Goal: Task Accomplishment & Management: Manage account settings

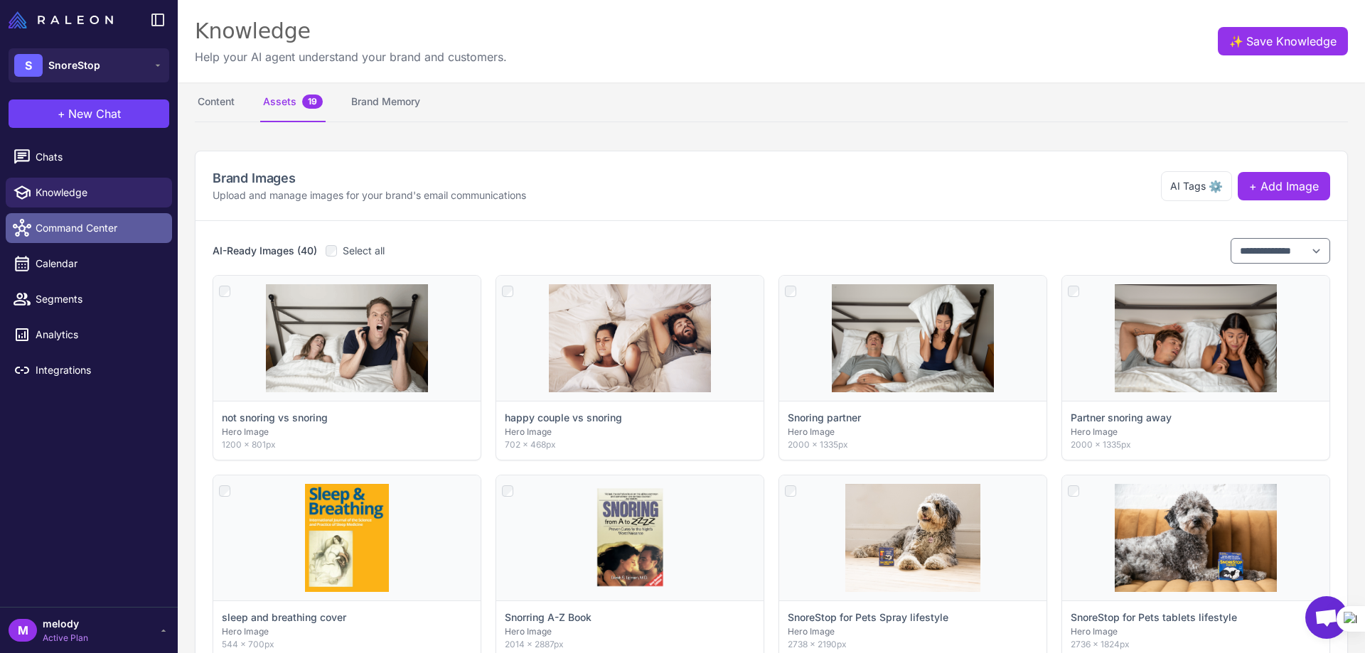
click at [90, 230] on span "Command Center" at bounding box center [98, 228] width 125 height 16
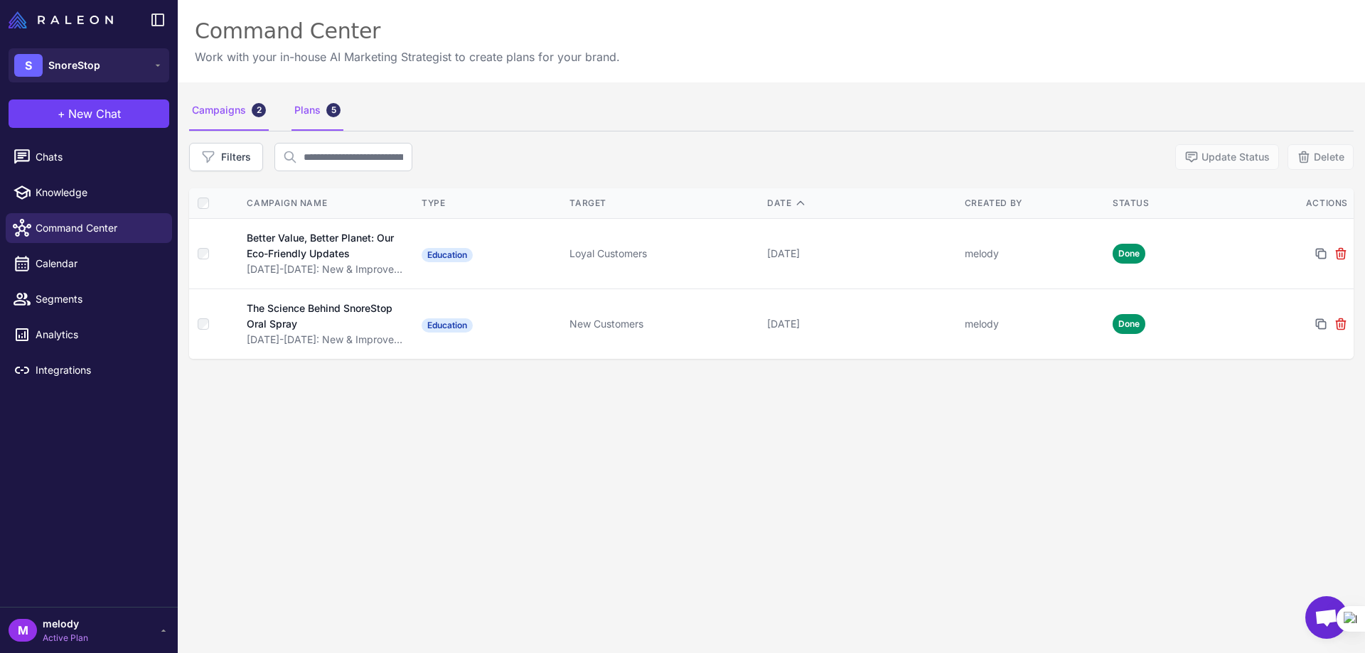
click at [309, 113] on div "Plans 5" at bounding box center [317, 111] width 52 height 40
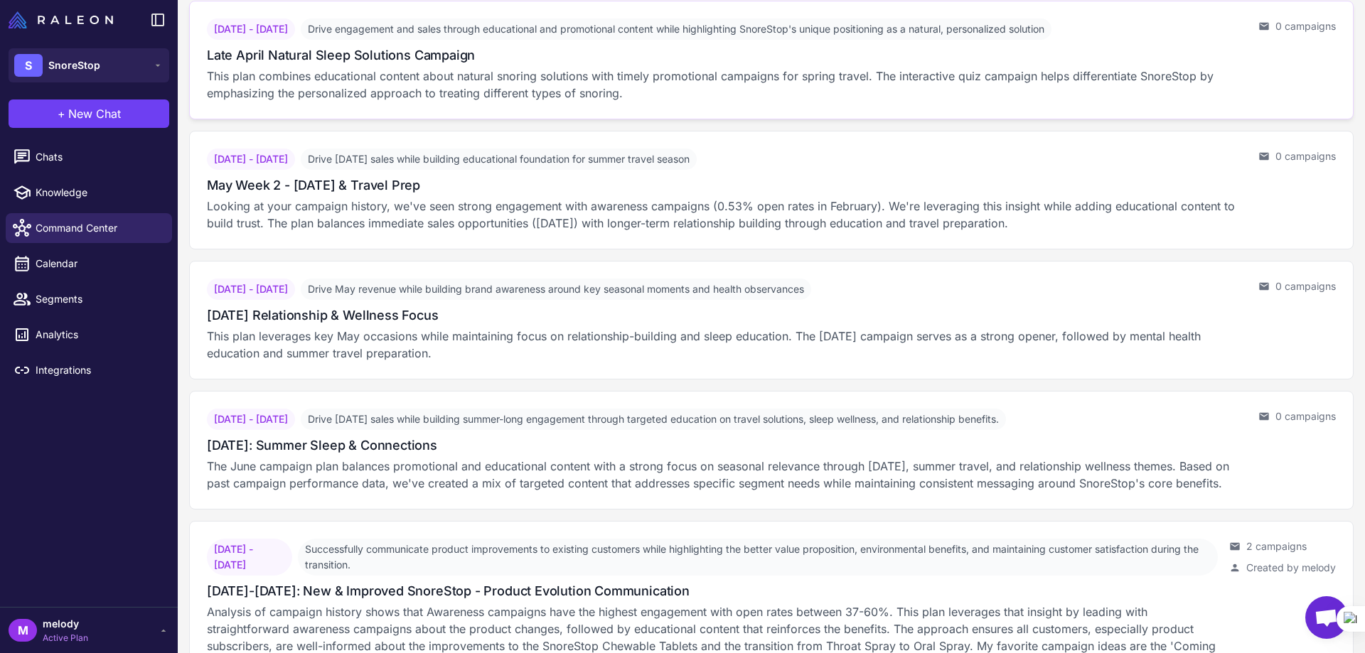
scroll to position [230, 0]
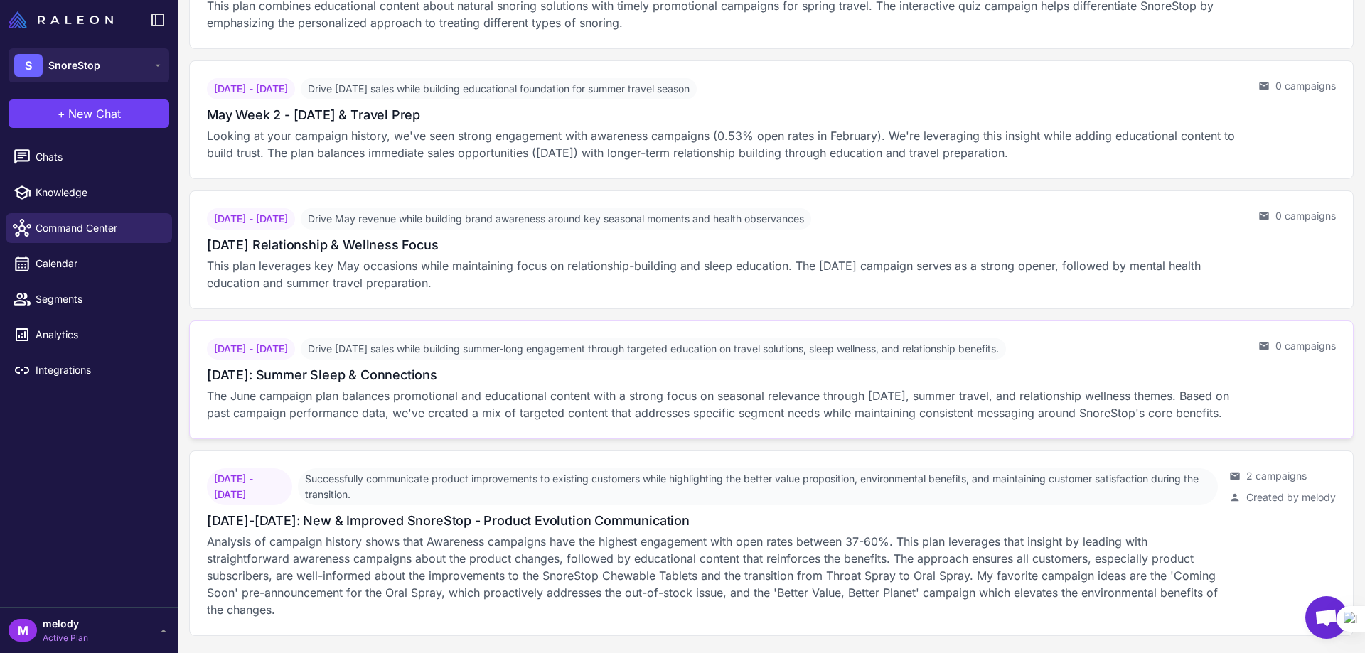
click at [703, 365] on div "[DATE]: Summer Sleep & Connections" at bounding box center [727, 374] width 1040 height 19
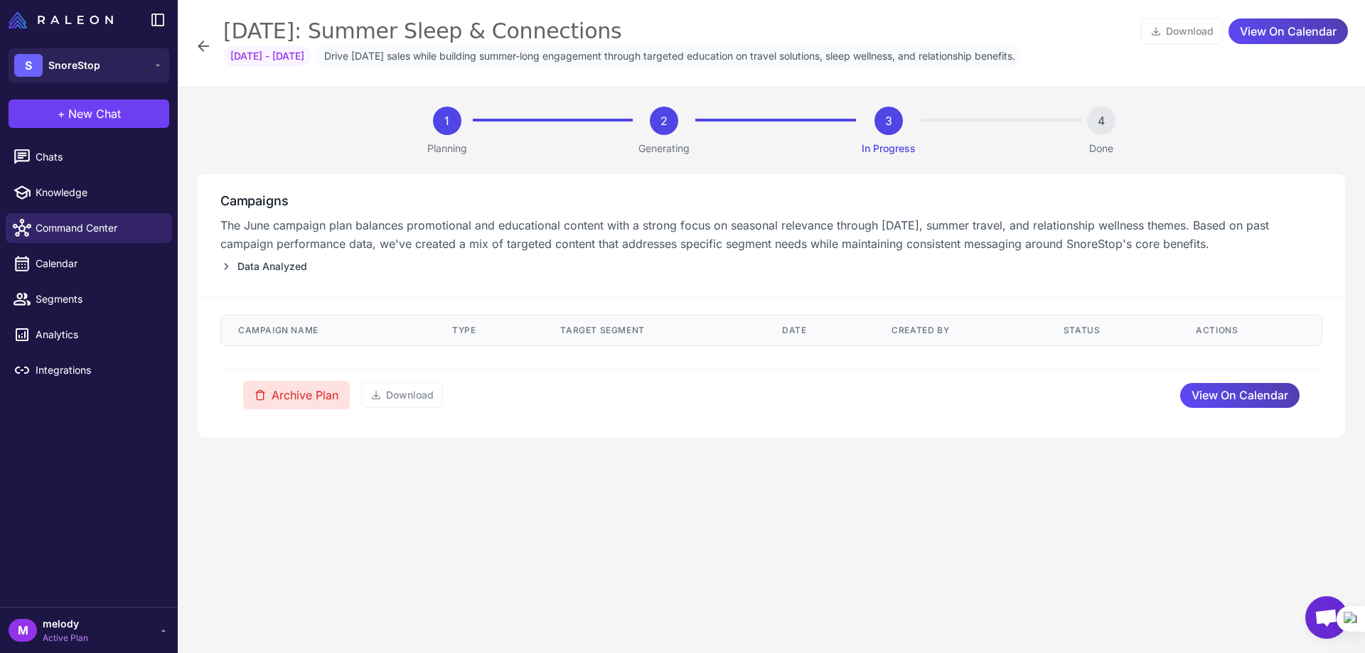
click at [283, 392] on button "Archive Plan" at bounding box center [296, 395] width 107 height 28
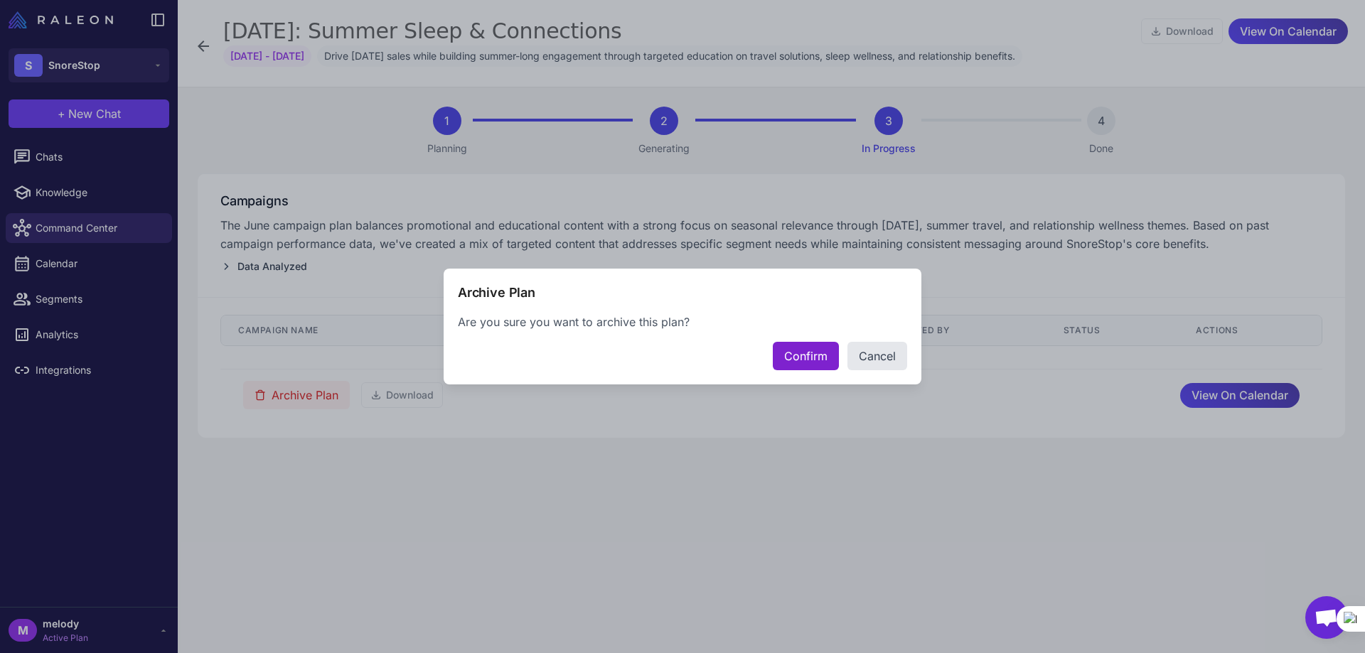
click at [783, 361] on button "Confirm" at bounding box center [806, 356] width 66 height 28
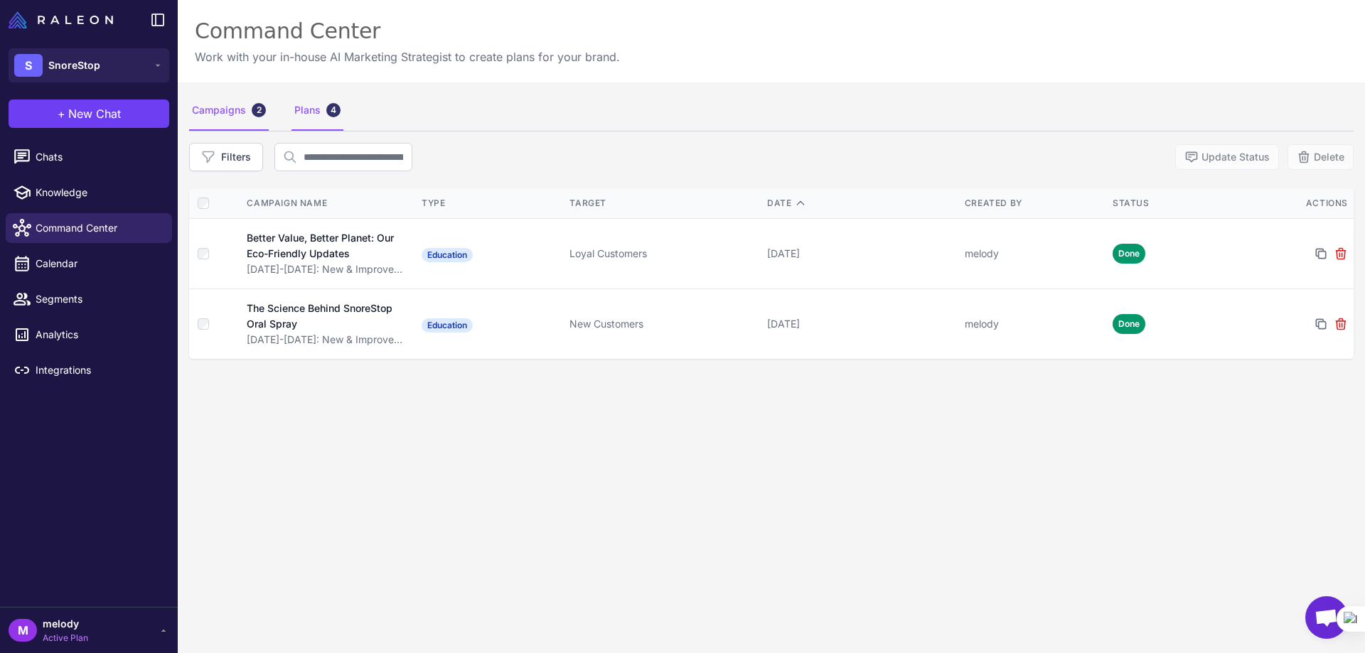
click at [302, 116] on div "Plans 4" at bounding box center [317, 111] width 52 height 40
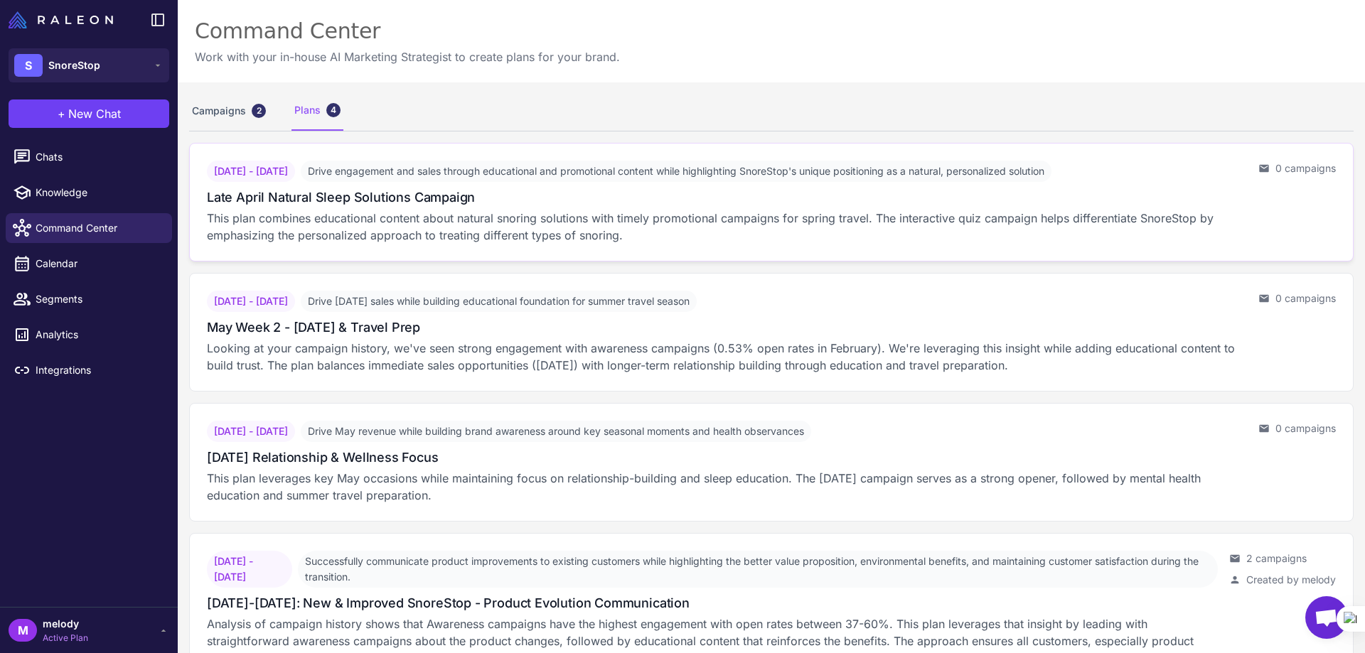
click at [430, 217] on p "This plan combines educational content about natural snoring solutions with tim…" at bounding box center [727, 227] width 1040 height 34
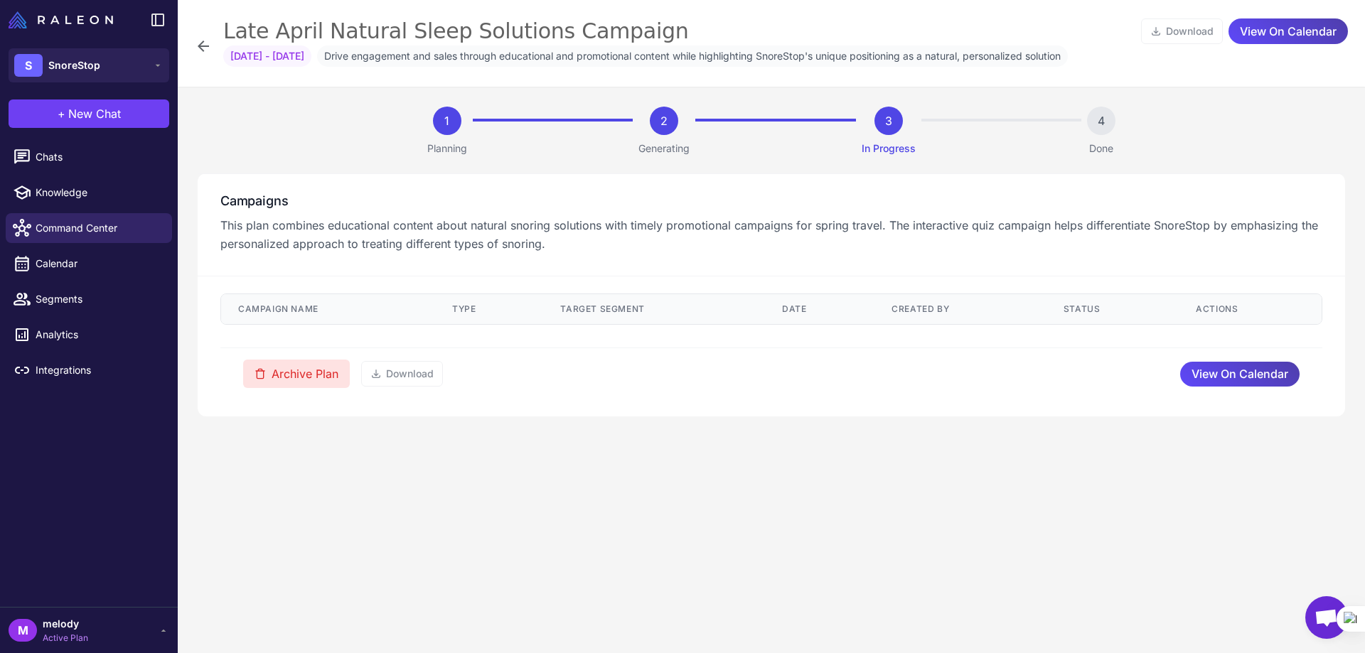
click at [329, 371] on button "Archive Plan" at bounding box center [296, 374] width 107 height 28
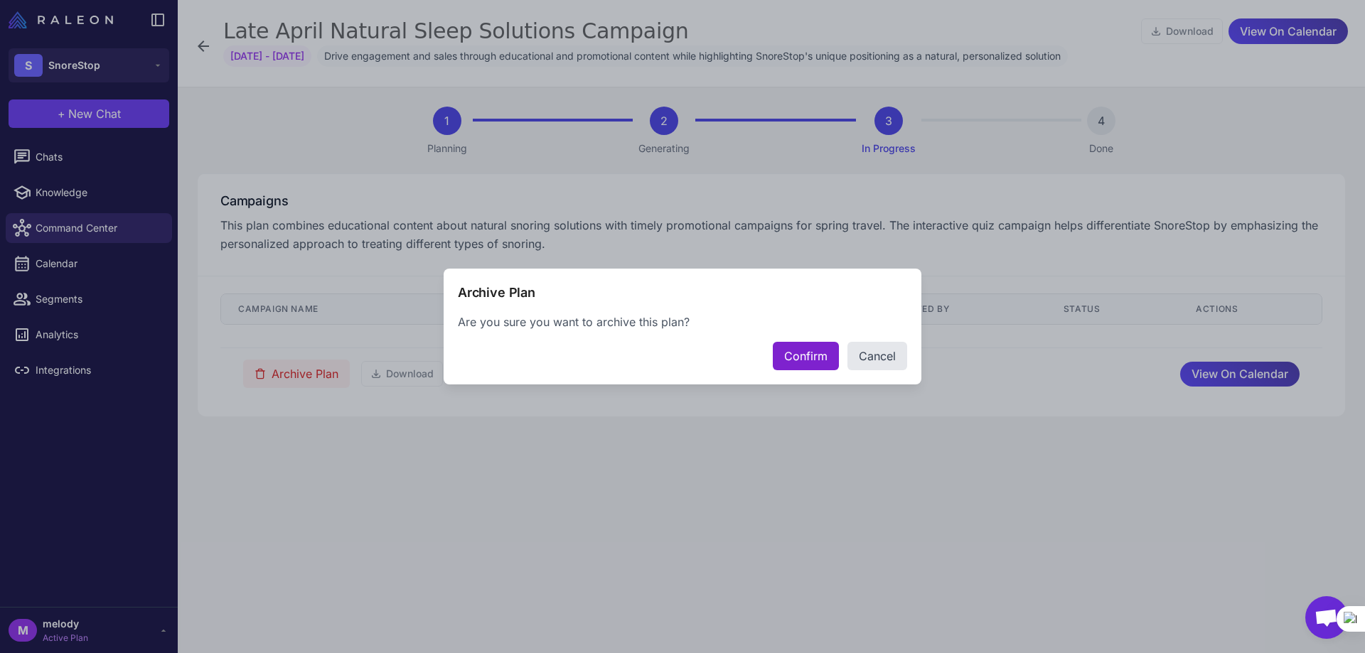
click at [798, 359] on button "Confirm" at bounding box center [806, 356] width 66 height 28
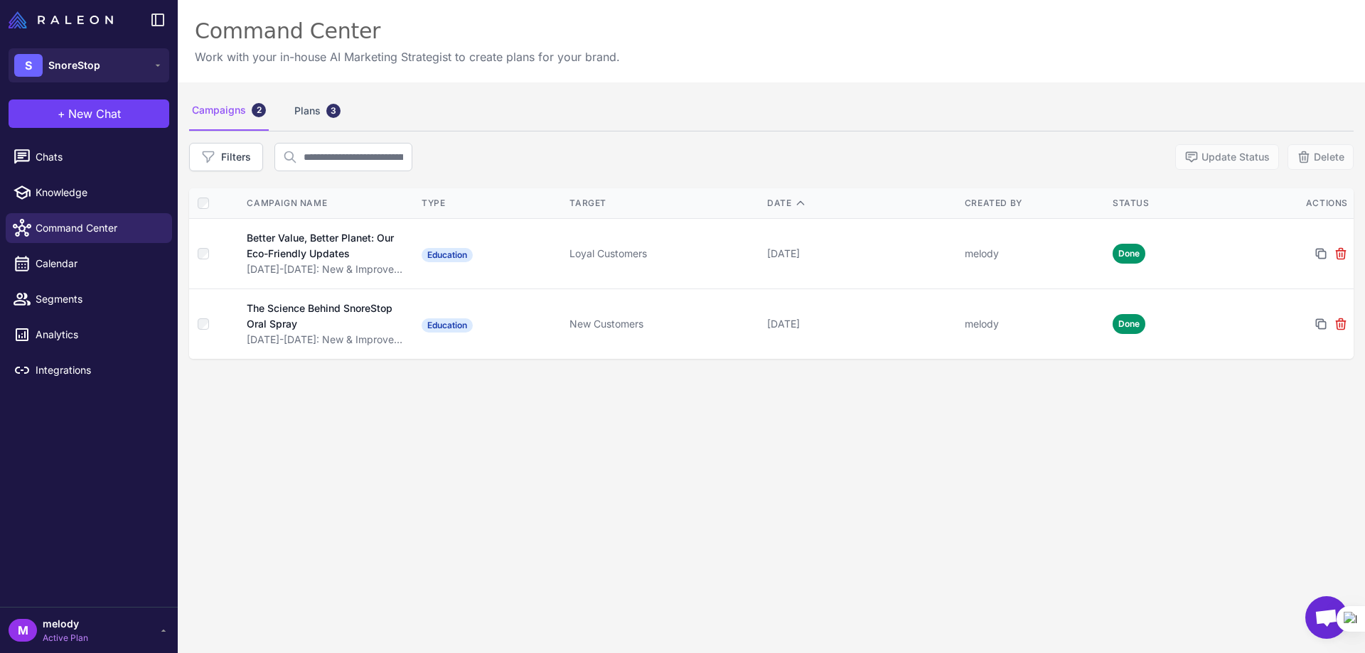
click at [284, 119] on div "Campaigns 2 Plans 3" at bounding box center [771, 111] width 1164 height 40
click at [311, 117] on div "Plans 3" at bounding box center [317, 111] width 52 height 40
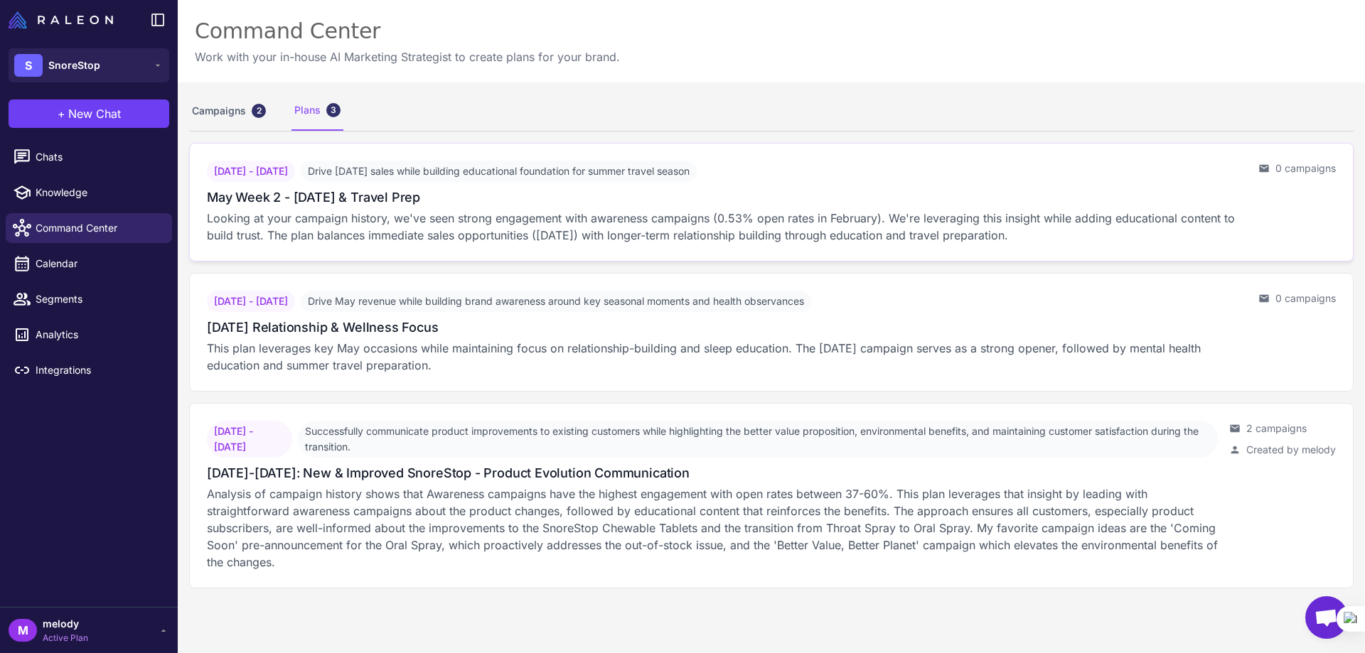
click at [304, 211] on p "Looking at your campaign history, we've seen strong engagement with awareness c…" at bounding box center [727, 227] width 1040 height 34
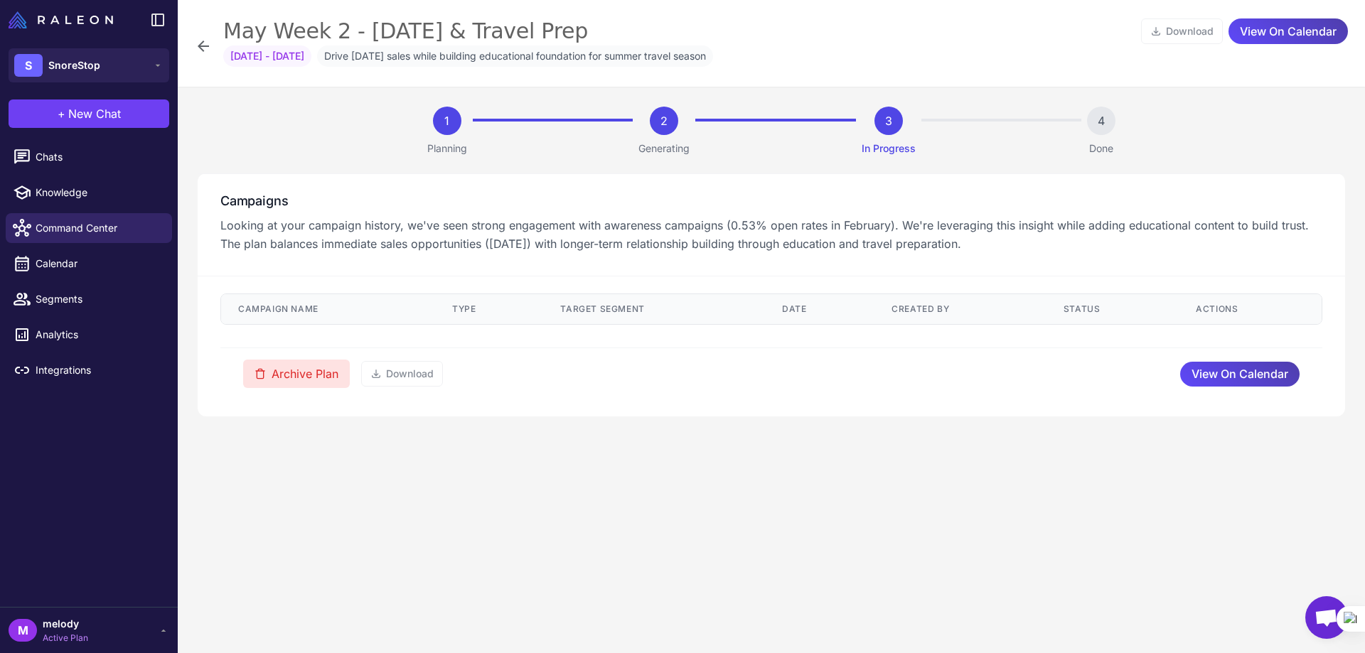
click at [301, 376] on button "Archive Plan" at bounding box center [296, 374] width 107 height 28
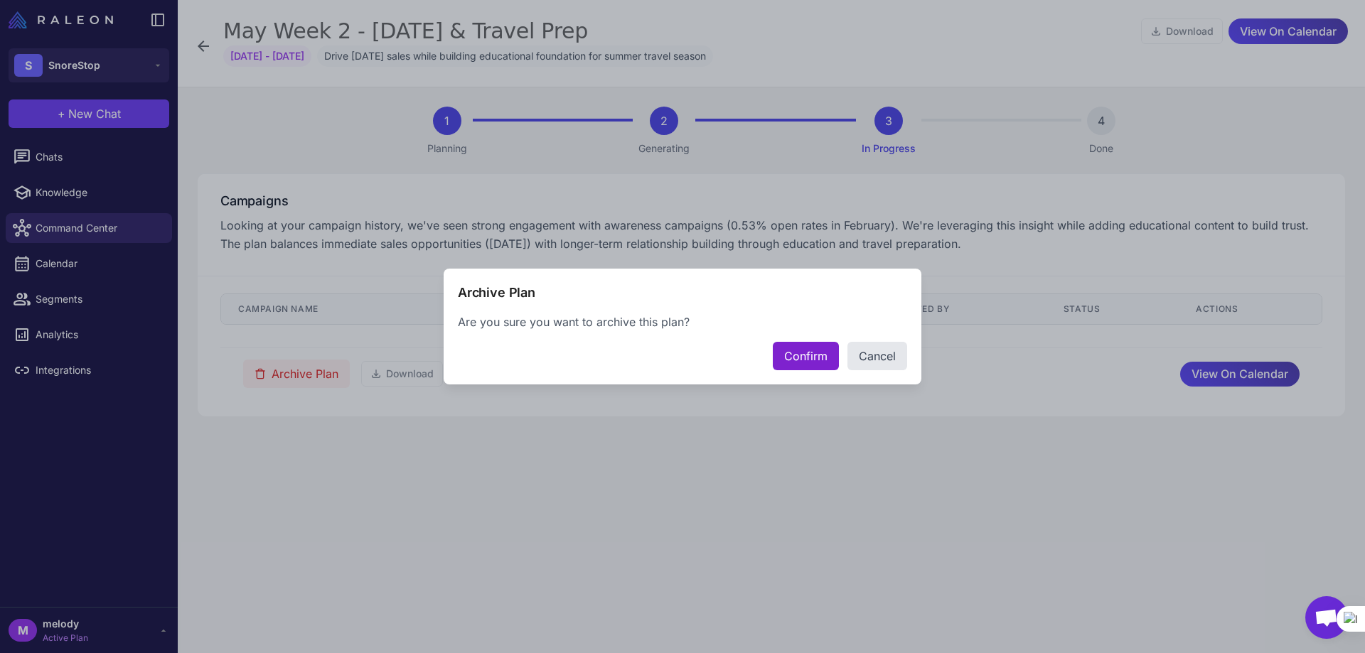
click at [789, 360] on button "Confirm" at bounding box center [806, 356] width 66 height 28
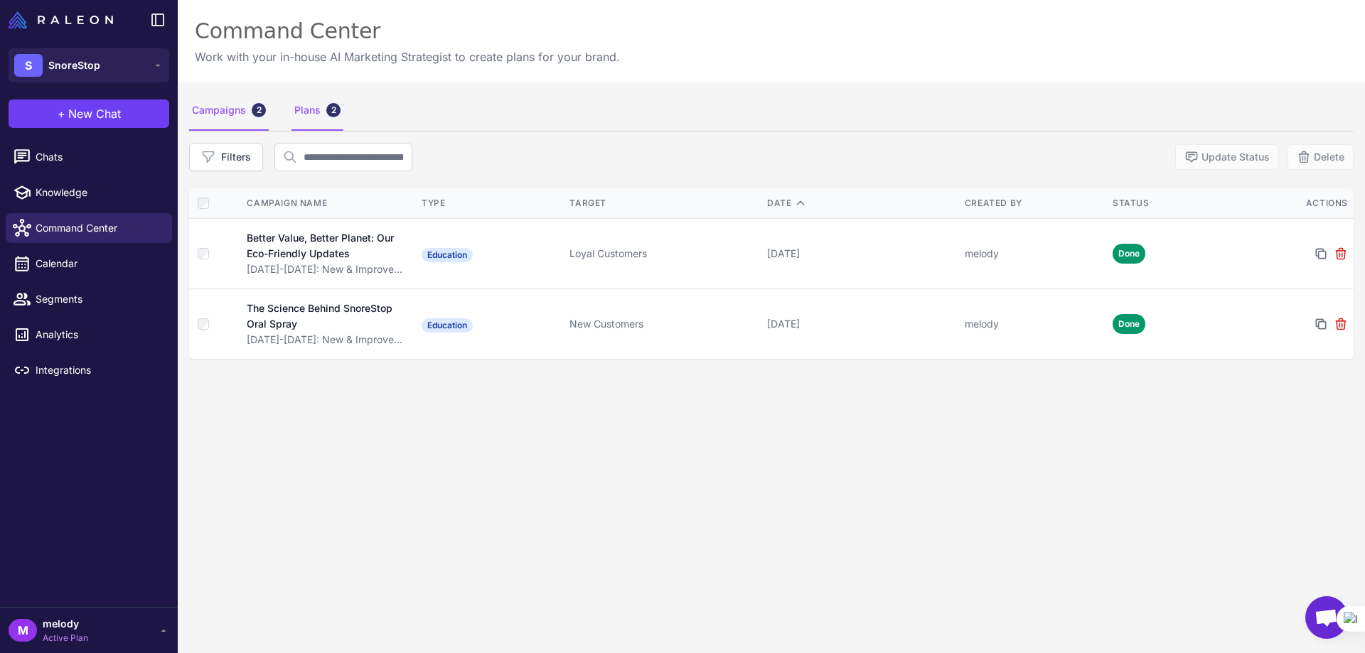
click at [306, 120] on div "Plans 2" at bounding box center [317, 111] width 52 height 40
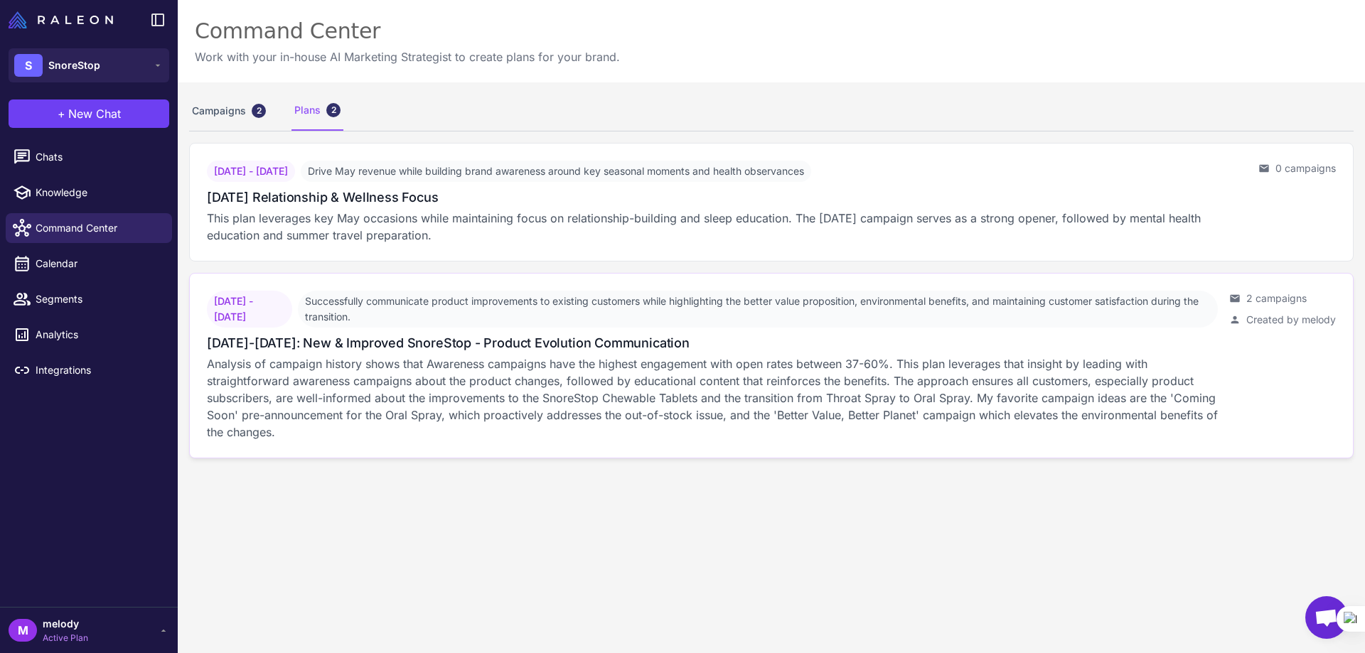
click at [345, 346] on h3 "[DATE]-[DATE]: New & Improved SnoreStop - Product Evolution Communication" at bounding box center [448, 342] width 483 height 19
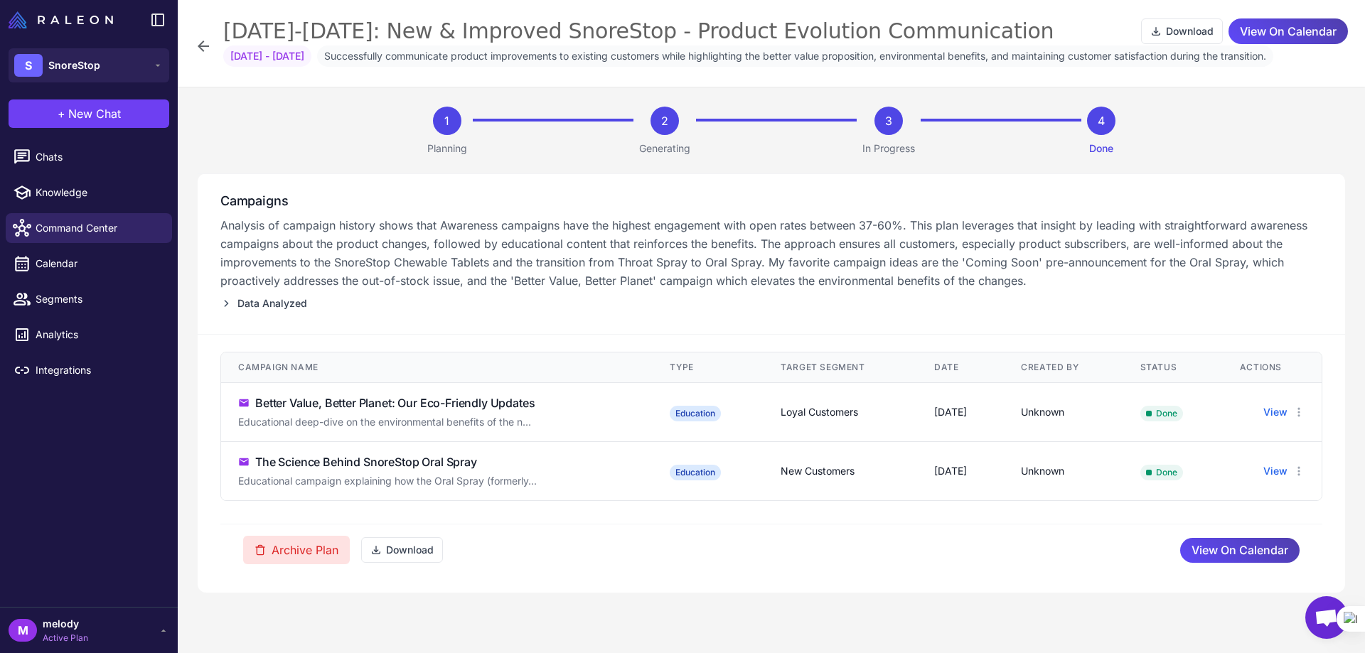
click at [296, 555] on button "Archive Plan" at bounding box center [296, 550] width 107 height 28
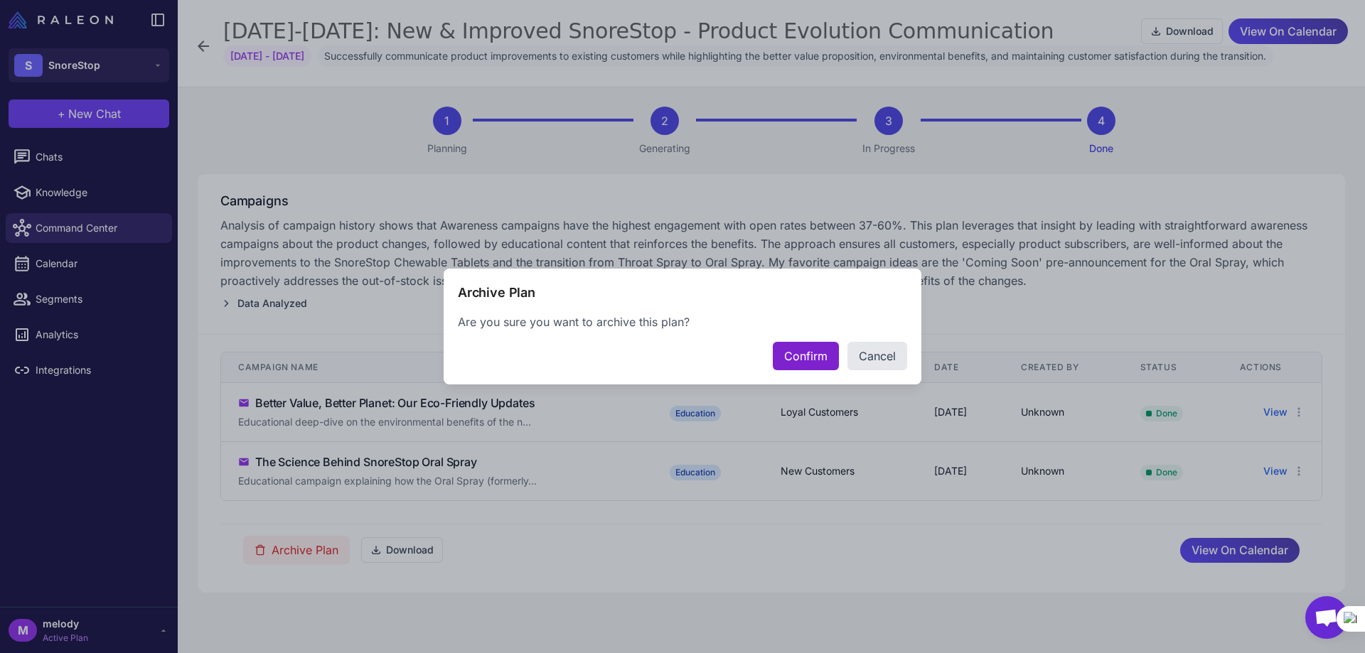
click at [790, 356] on button "Confirm" at bounding box center [806, 356] width 66 height 28
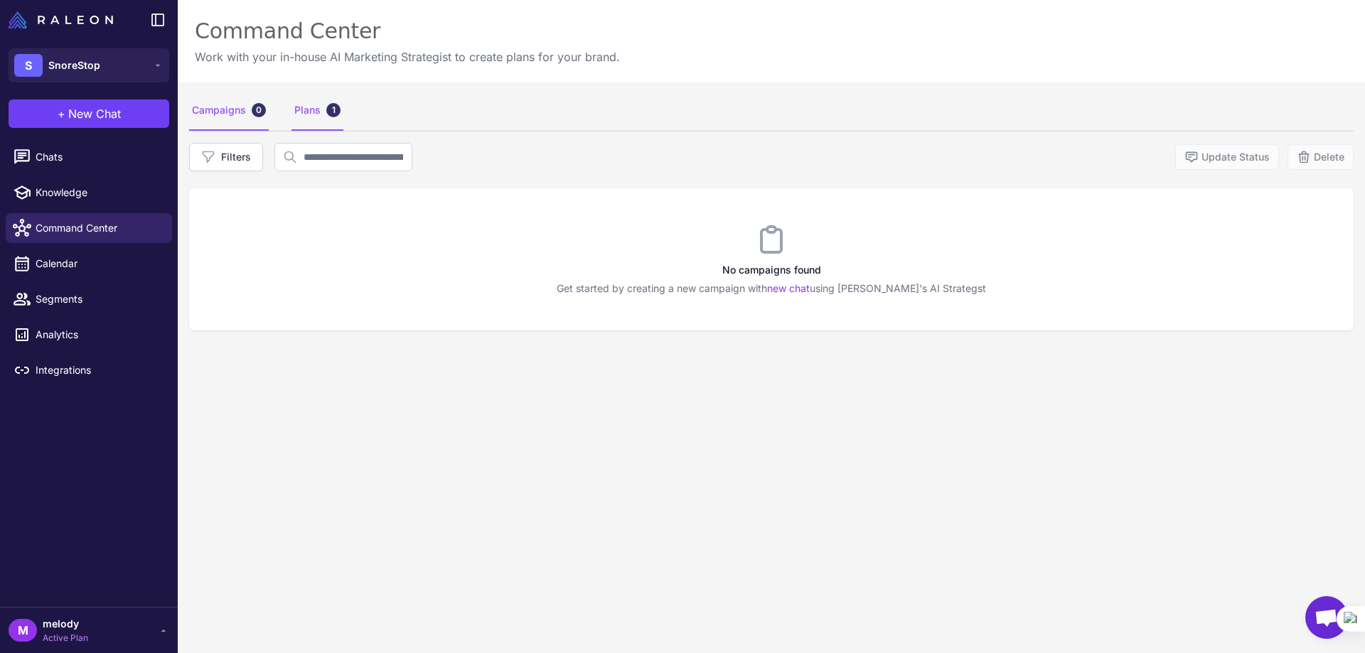
click at [298, 115] on div "Plans 1" at bounding box center [317, 111] width 52 height 40
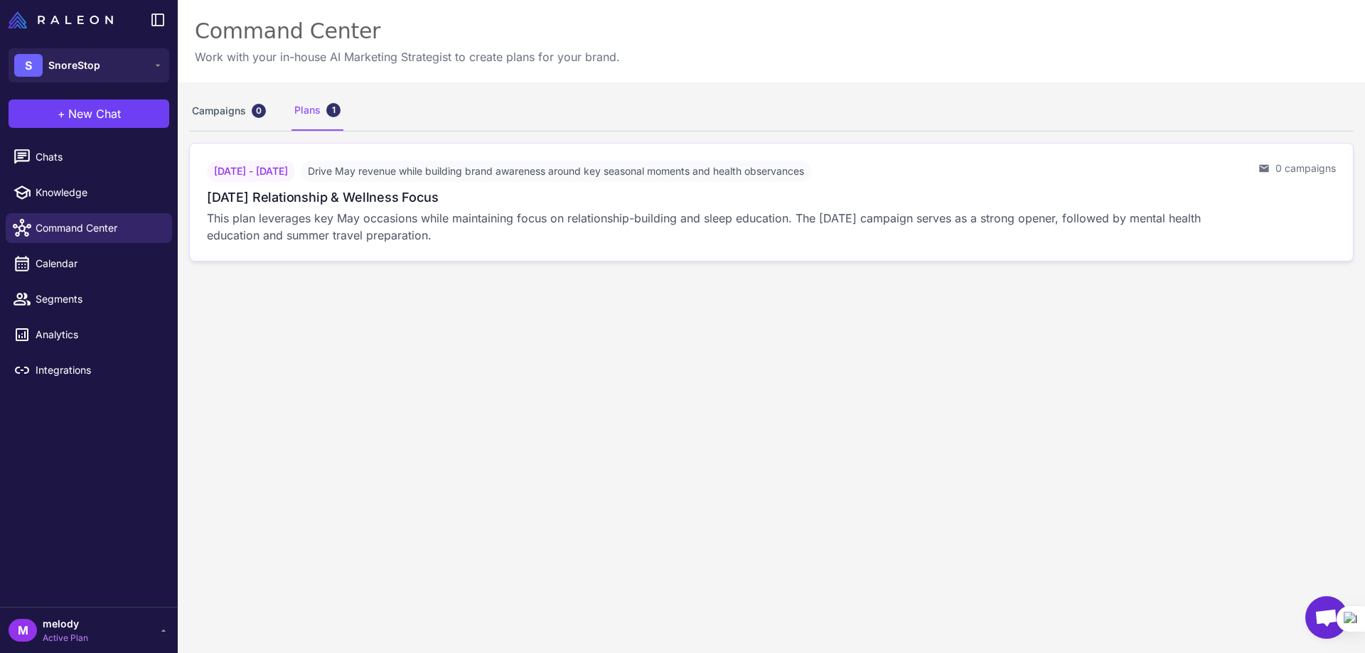
click at [306, 215] on p "This plan leverages key May occasions while maintaining focus on relationship-b…" at bounding box center [727, 227] width 1040 height 34
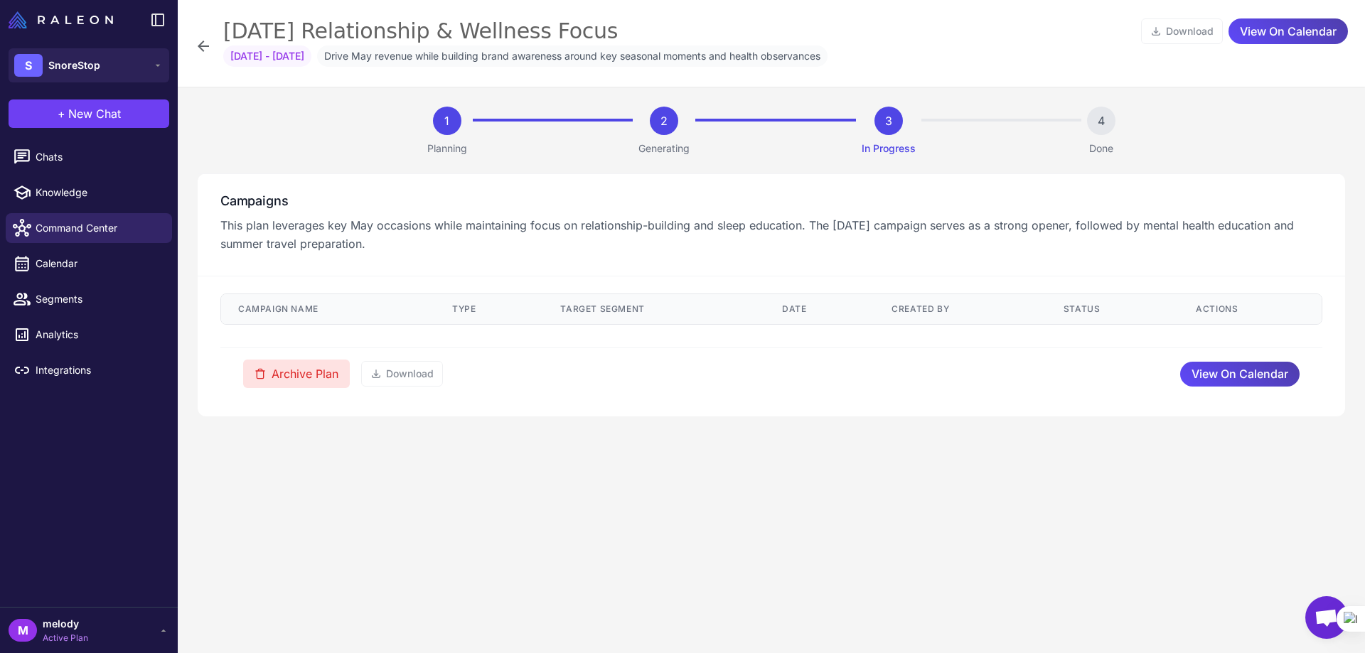
click at [292, 375] on button "Archive Plan" at bounding box center [296, 374] width 107 height 28
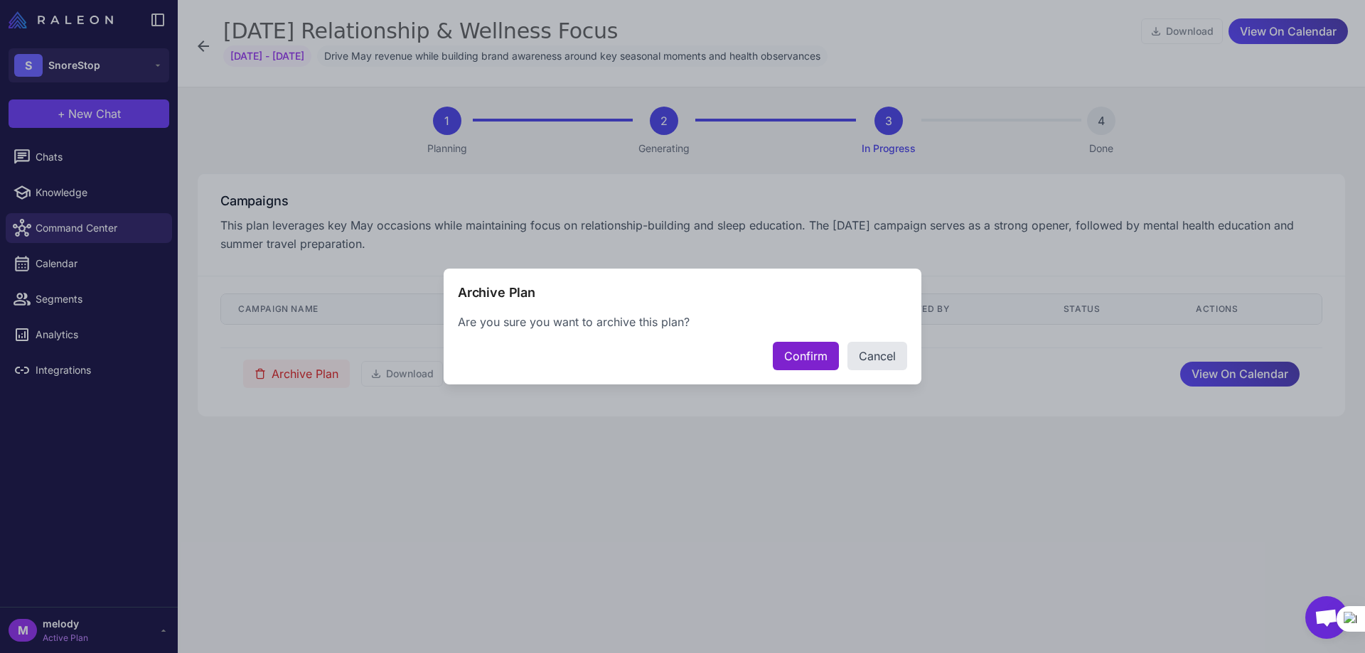
click at [797, 361] on button "Confirm" at bounding box center [806, 356] width 66 height 28
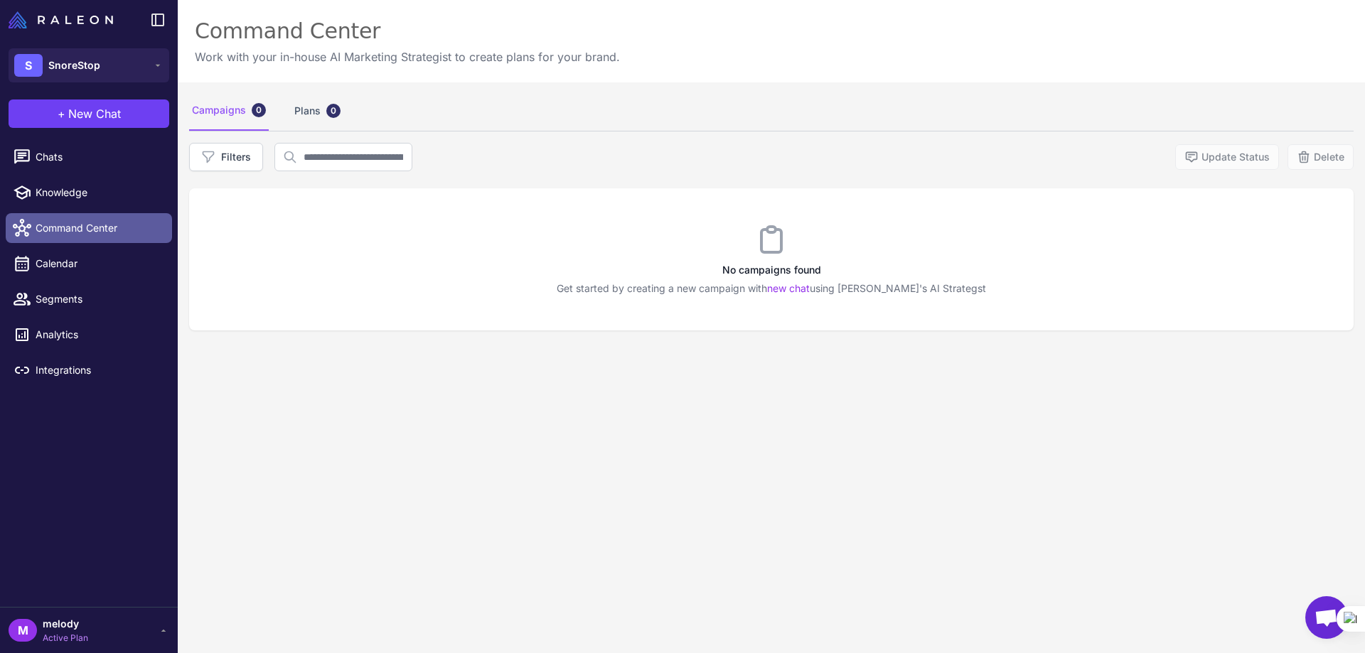
click at [96, 221] on span "Command Center" at bounding box center [98, 228] width 125 height 16
click at [72, 122] on button "+ New Chat" at bounding box center [89, 114] width 161 height 28
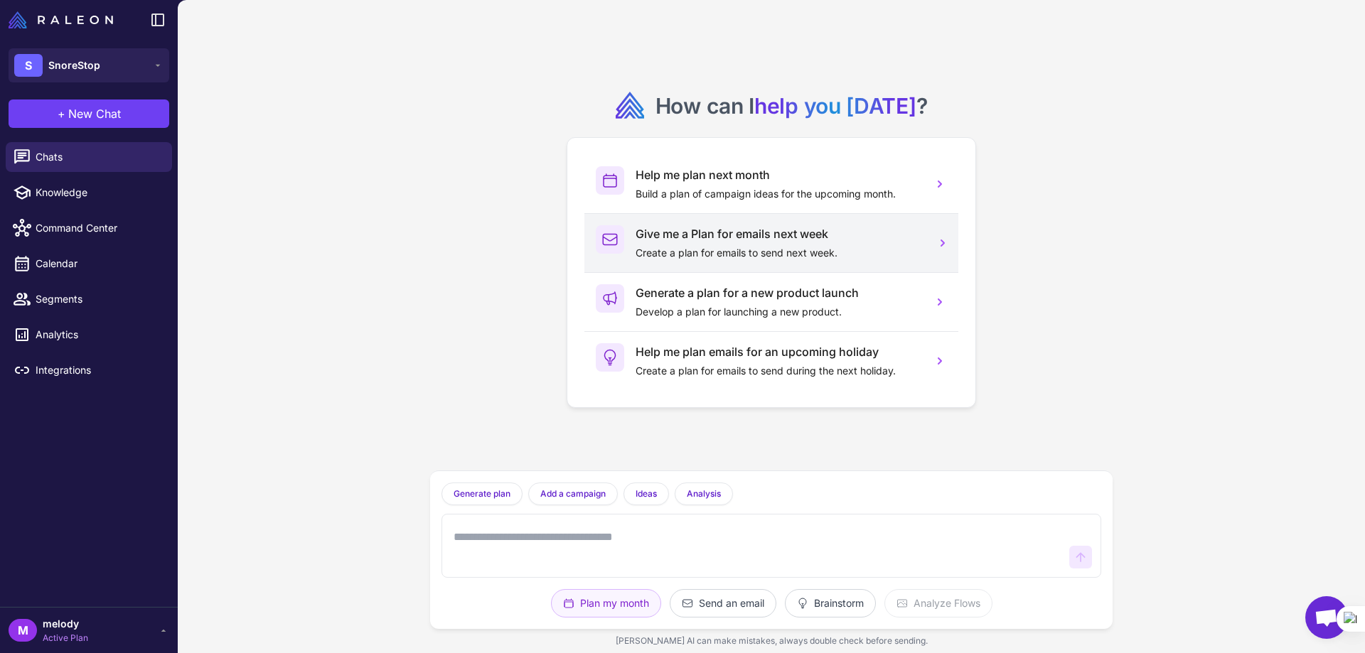
click at [707, 244] on div "Give me a Plan for emails next week Create a plan for emails to send next week." at bounding box center [778, 243] width 286 height 36
